Goal: Complete application form

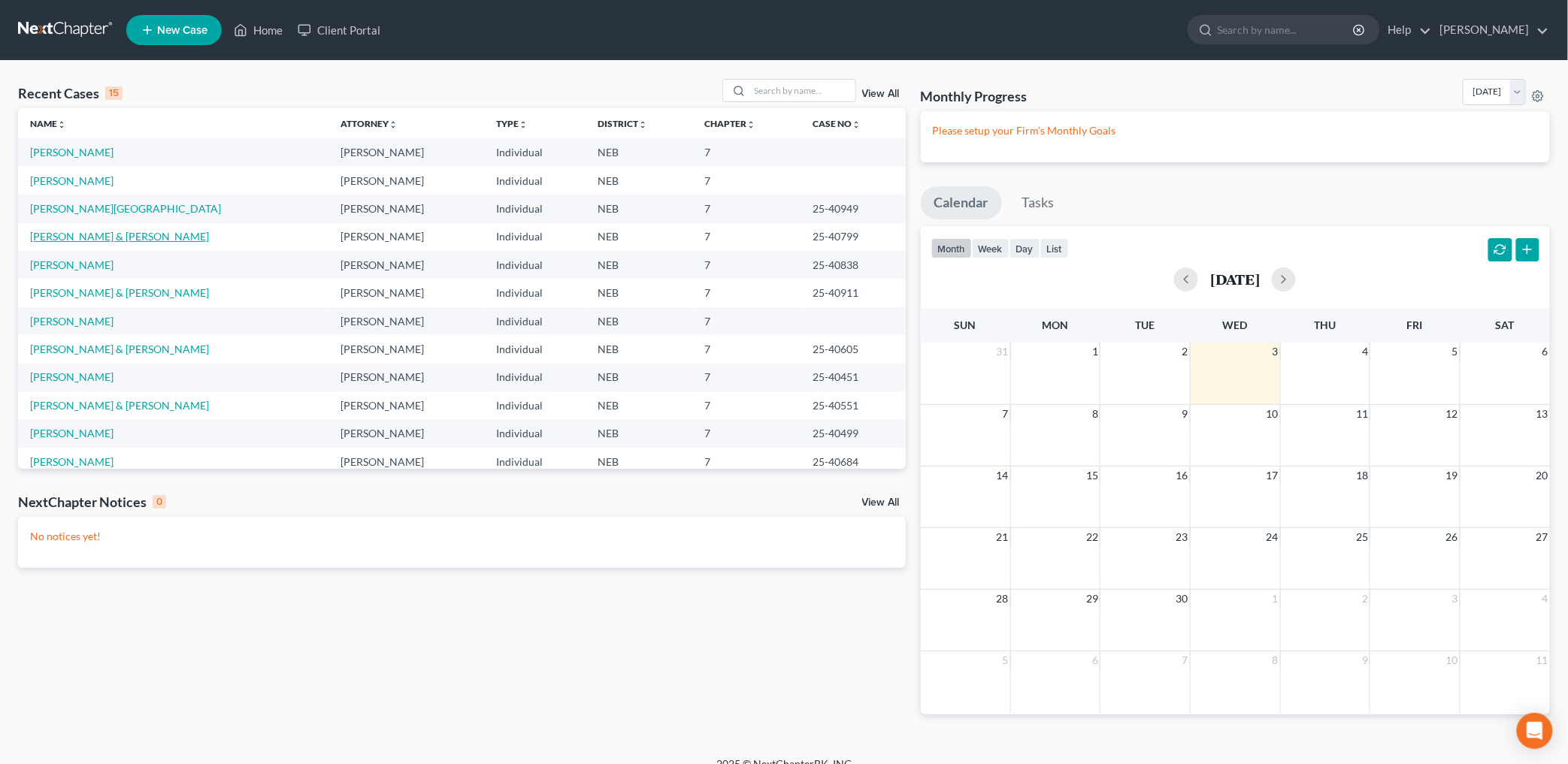
click at [98, 234] on link "[PERSON_NAME] & [PERSON_NAME]" at bounding box center [119, 236] width 179 height 13
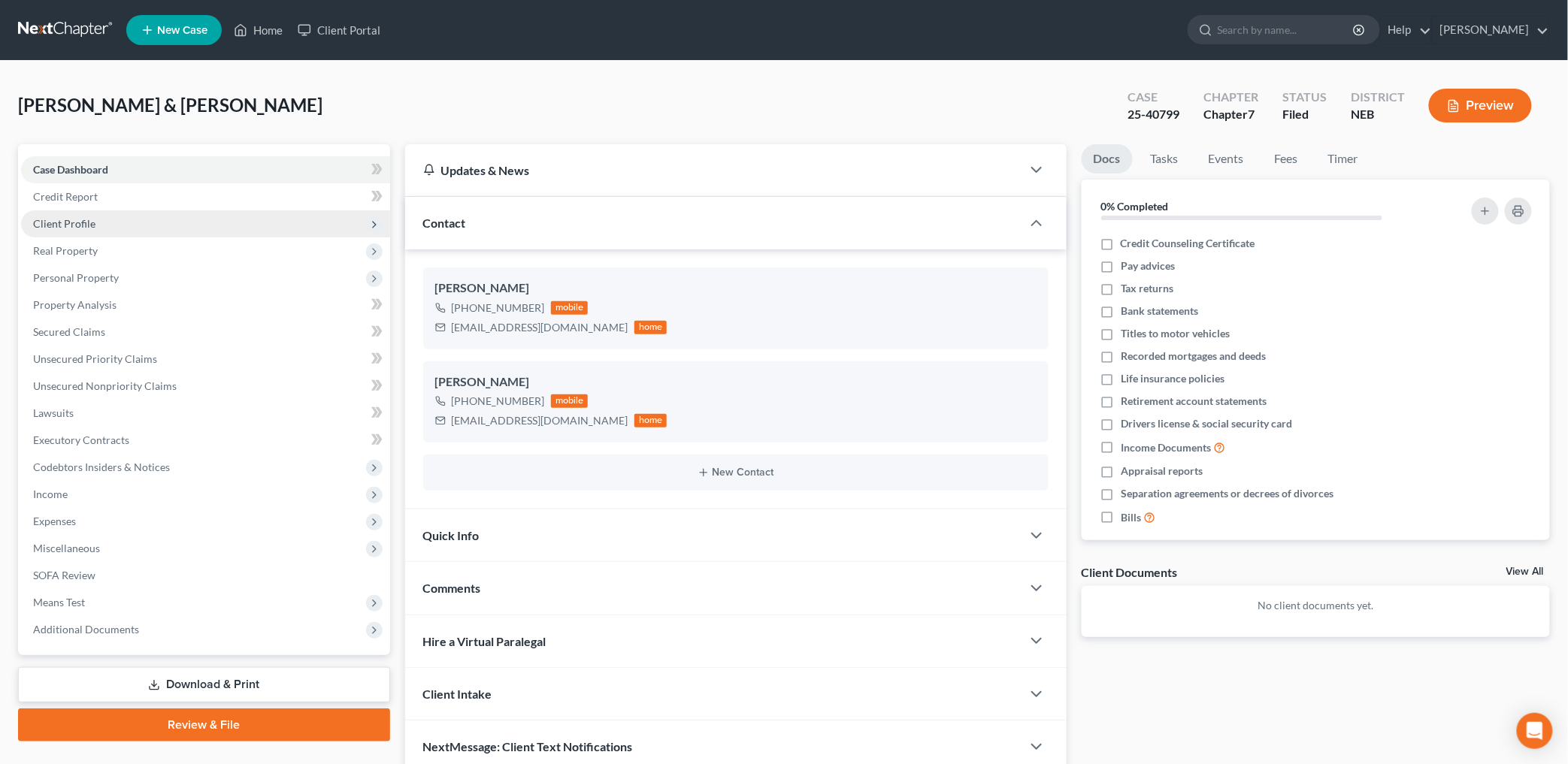
click at [92, 219] on span "Client Profile" at bounding box center [64, 224] width 62 height 13
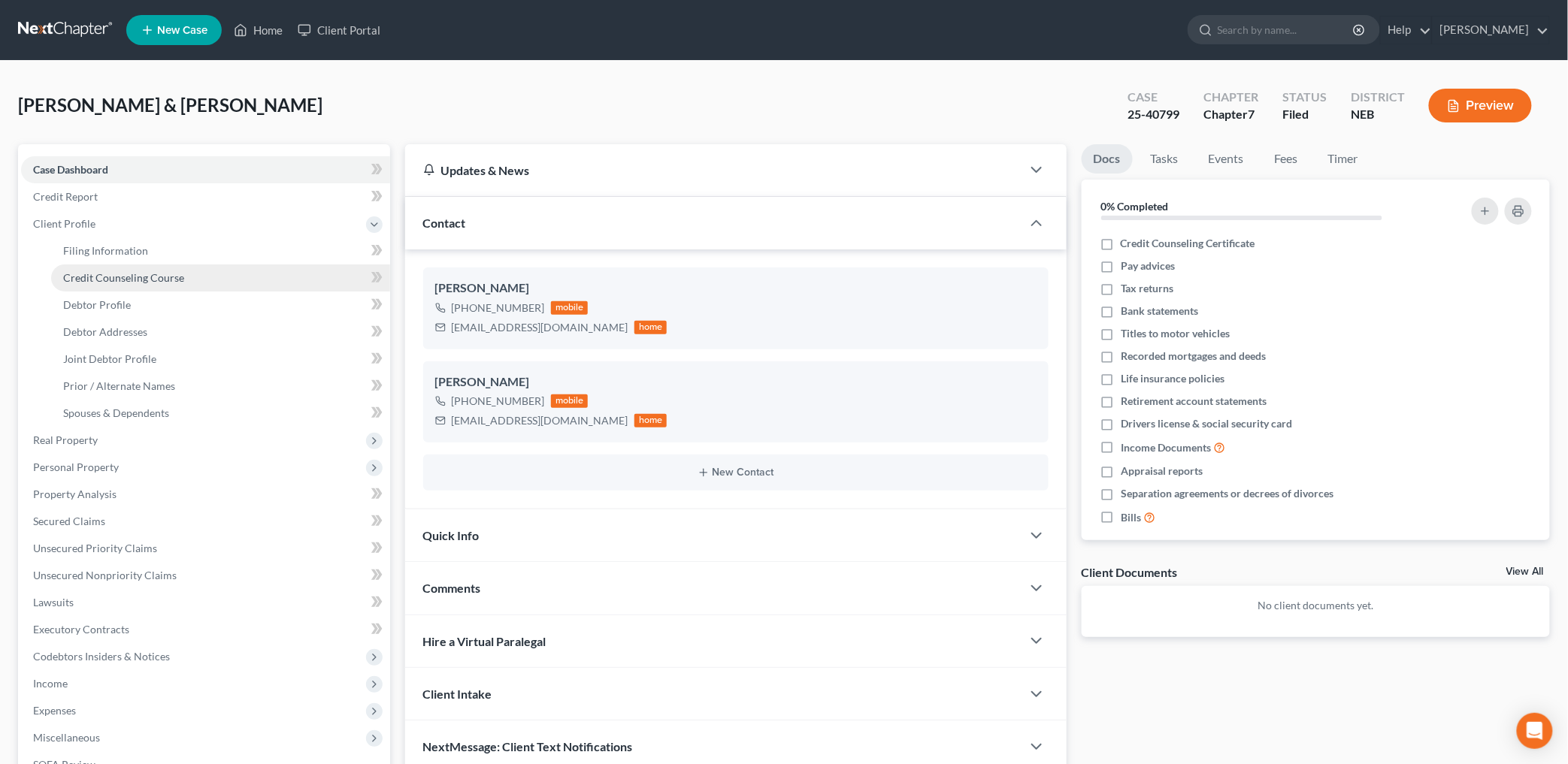
click at [125, 264] on link "Credit Counseling Course" at bounding box center [221, 278] width 339 height 27
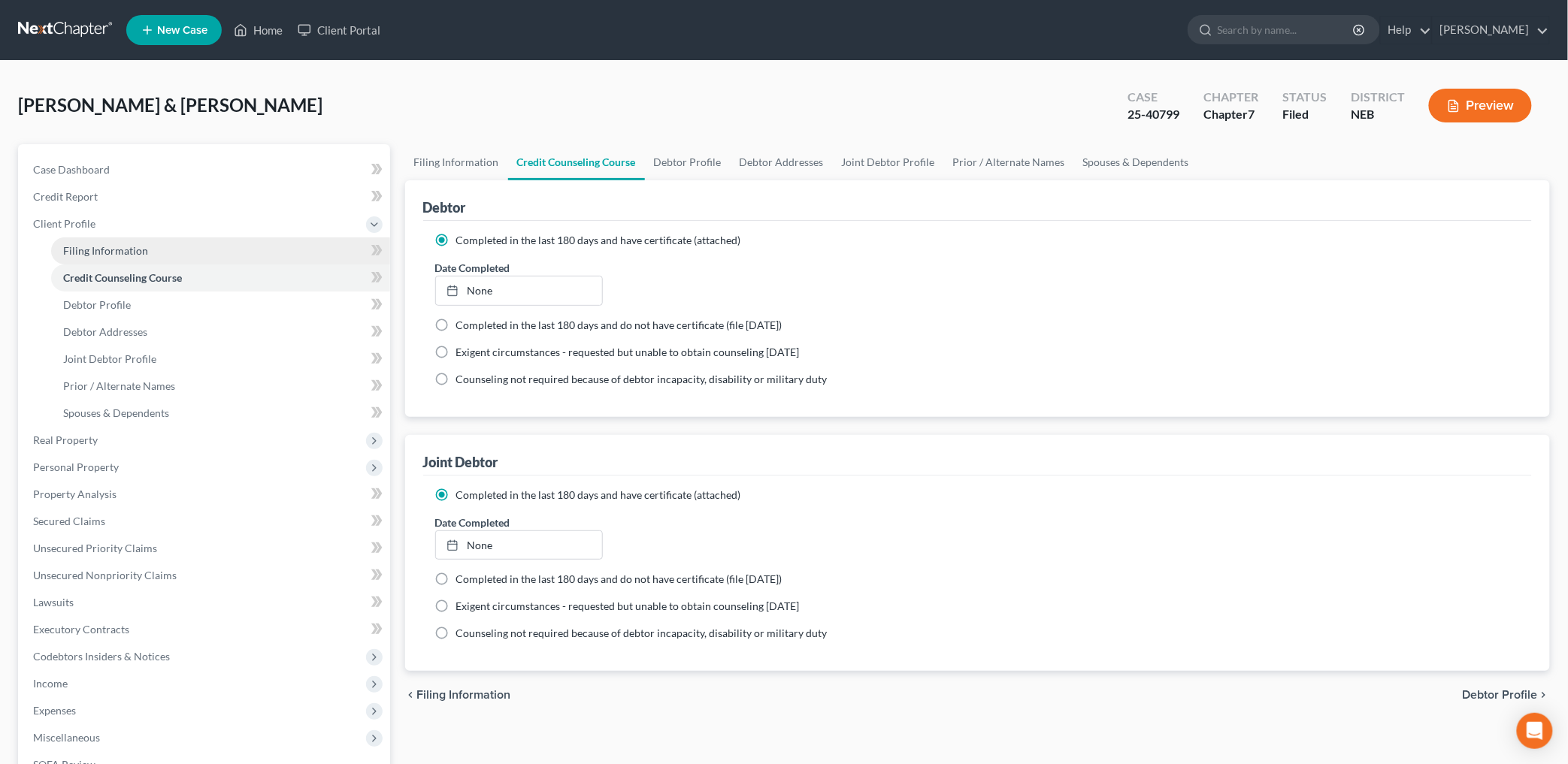
click at [125, 253] on span "Filing Information" at bounding box center [106, 251] width 85 height 13
select select "1"
select select "0"
select select "30"
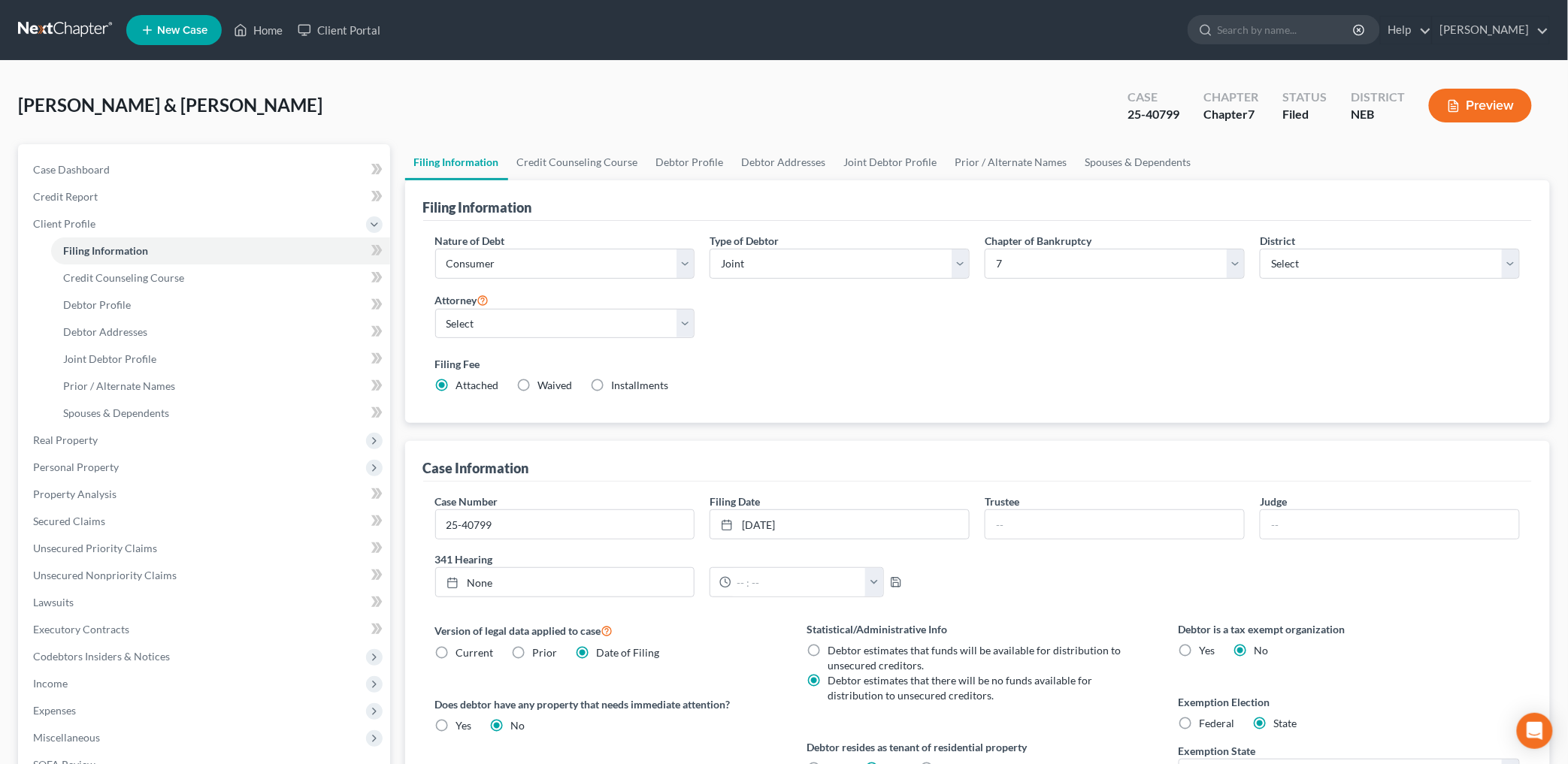
click at [1048, 415] on div "Nature of Debt Select Business Consumer Other Nature of Business Select Clearin…" at bounding box center [978, 322] width 1110 height 203
drag, startPoint x: 1154, startPoint y: 115, endPoint x: 1179, endPoint y: 115, distance: 25.0
click at [1179, 115] on div "Case 25-40799" at bounding box center [1154, 106] width 76 height 44
copy div "25-40799"
click at [262, 30] on link "Home" at bounding box center [258, 30] width 64 height 27
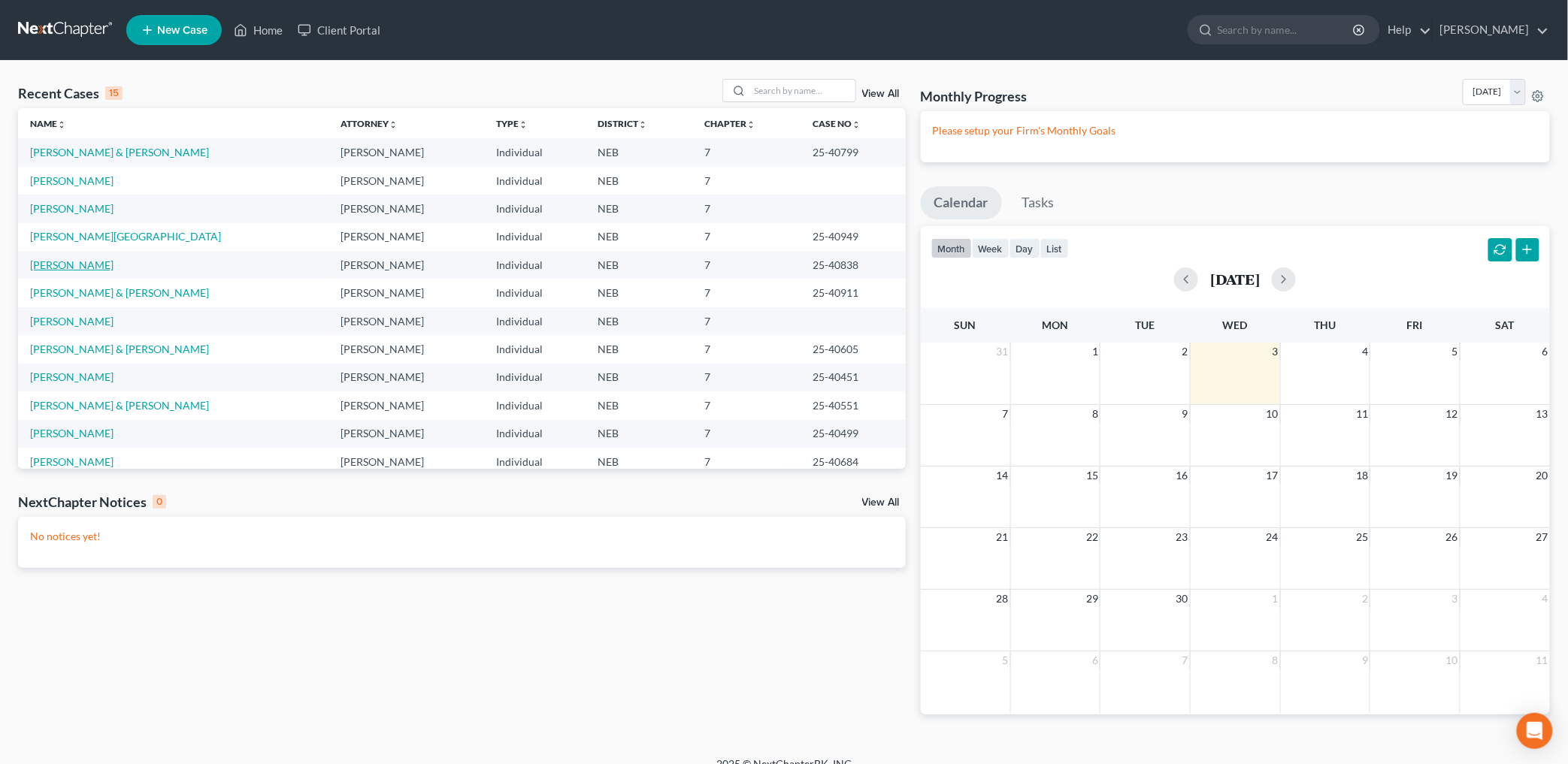
click at [48, 260] on link "[PERSON_NAME]" at bounding box center [71, 265] width 83 height 13
